Goal: Task Accomplishment & Management: Manage account settings

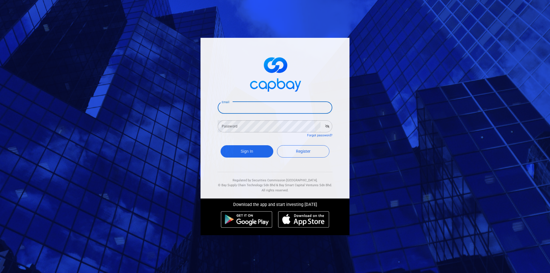
click at [263, 106] on input "Email" at bounding box center [275, 108] width 115 height 12
type input "c"
type input "[EMAIL_ADDRESS][DOMAIN_NAME]"
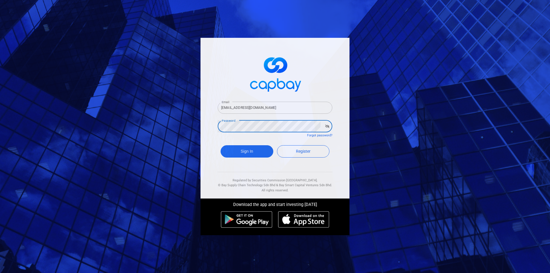
click at [221, 145] on button "Sign In" at bounding box center [247, 151] width 53 height 12
click at [148, 122] on div "Email [EMAIL_ADDRESS][DOMAIN_NAME] Email Password Password Forgot password? Sig…" at bounding box center [275, 136] width 550 height 273
click at [221, 145] on button "Sign In" at bounding box center [247, 151] width 53 height 12
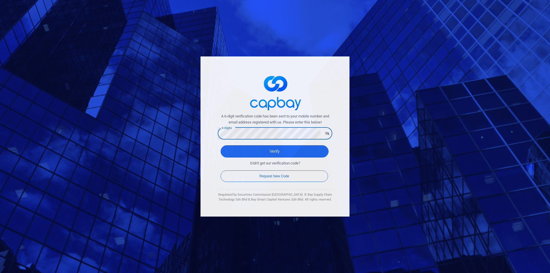
click at [221, 145] on button "Verify" at bounding box center [275, 151] width 108 height 12
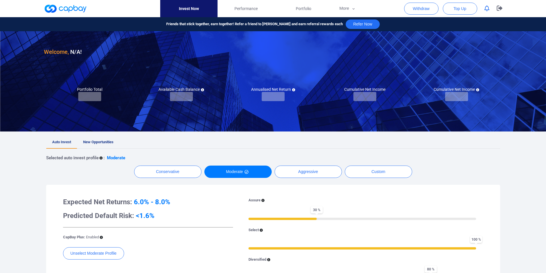
checkbox input "true"
